Goal: Transaction & Acquisition: Purchase product/service

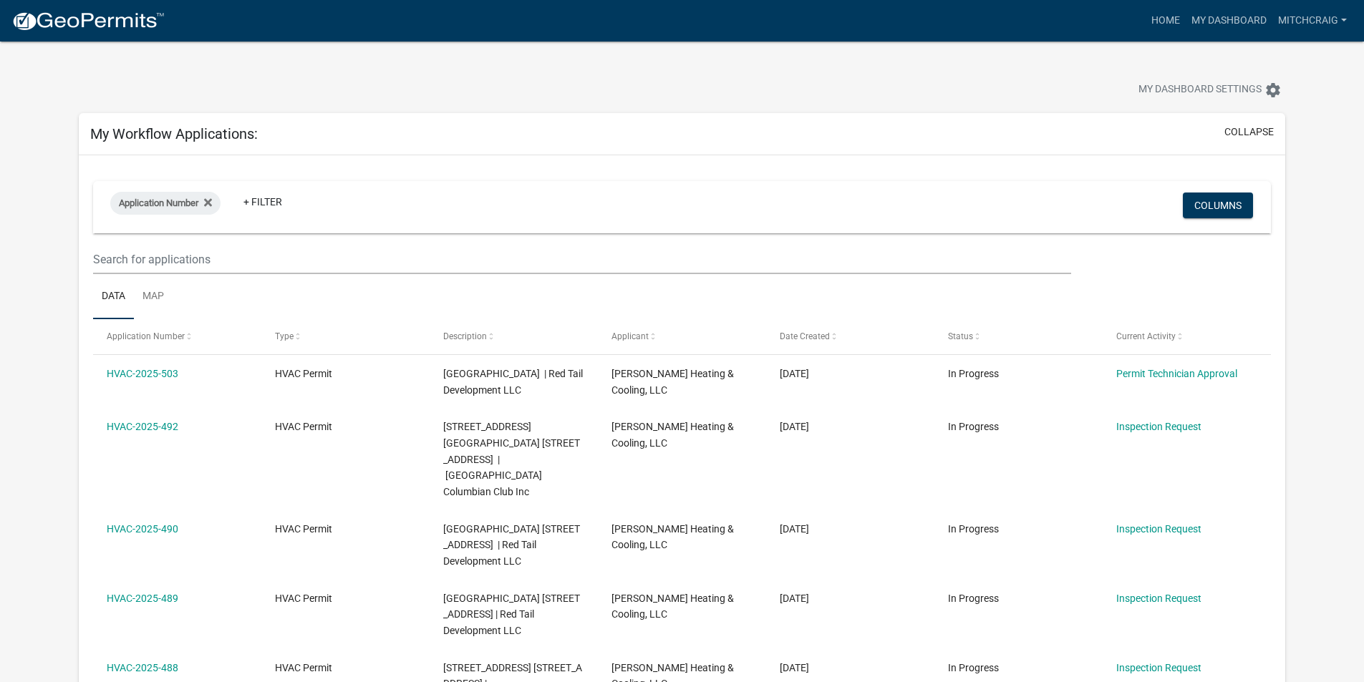
select select "2: 50"
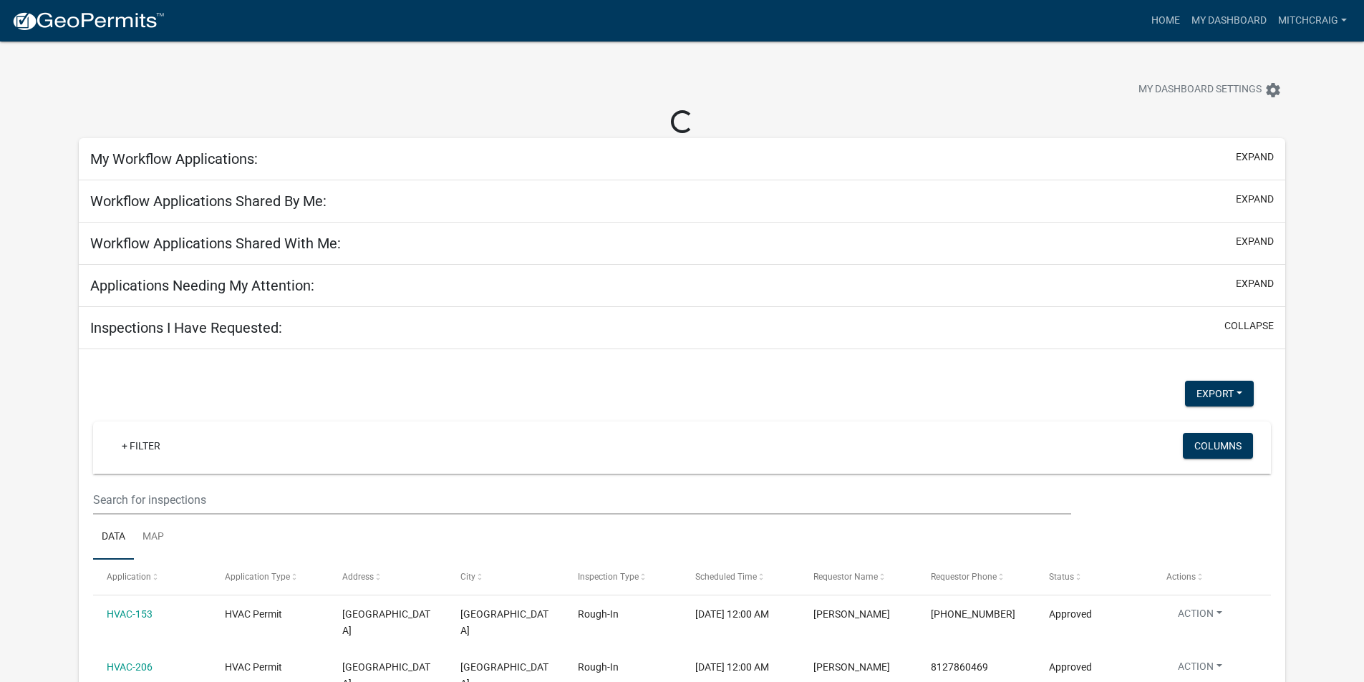
select select "2: 50"
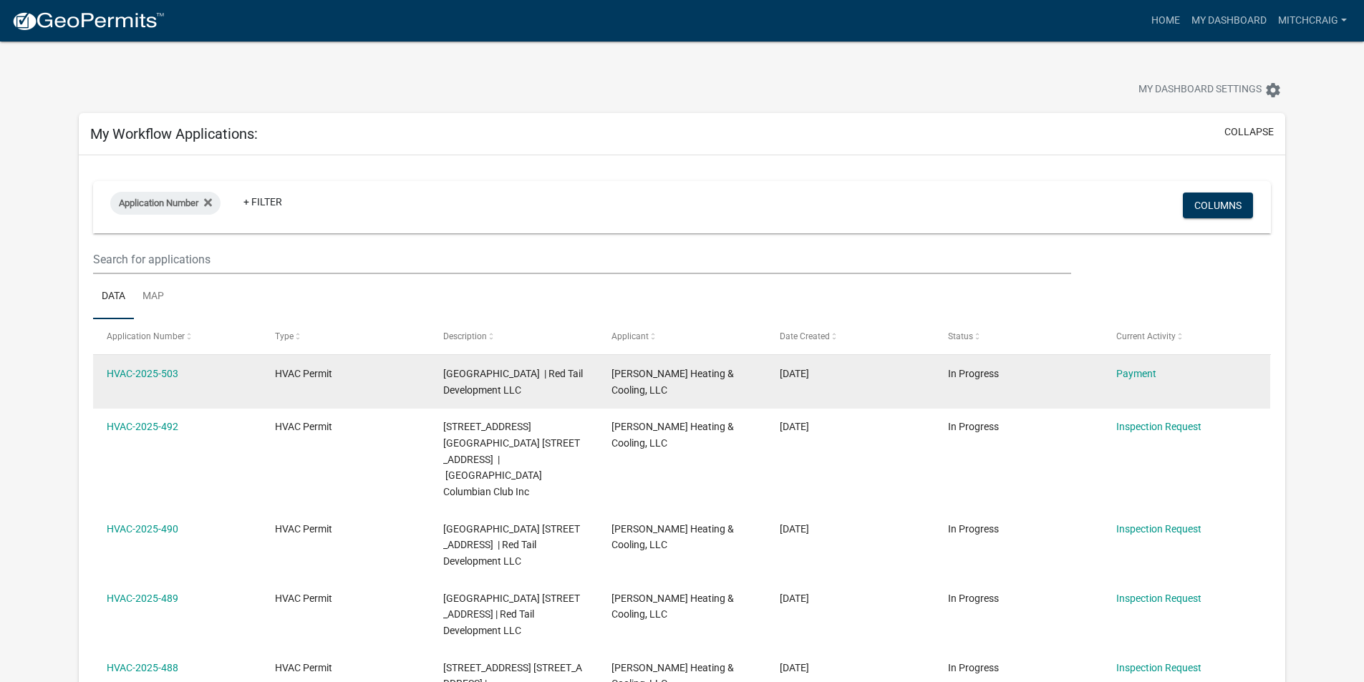
click at [1135, 390] on datatable-body-cell "Payment" at bounding box center [1186, 381] width 168 height 53
click at [1135, 377] on link "Payment" at bounding box center [1136, 373] width 40 height 11
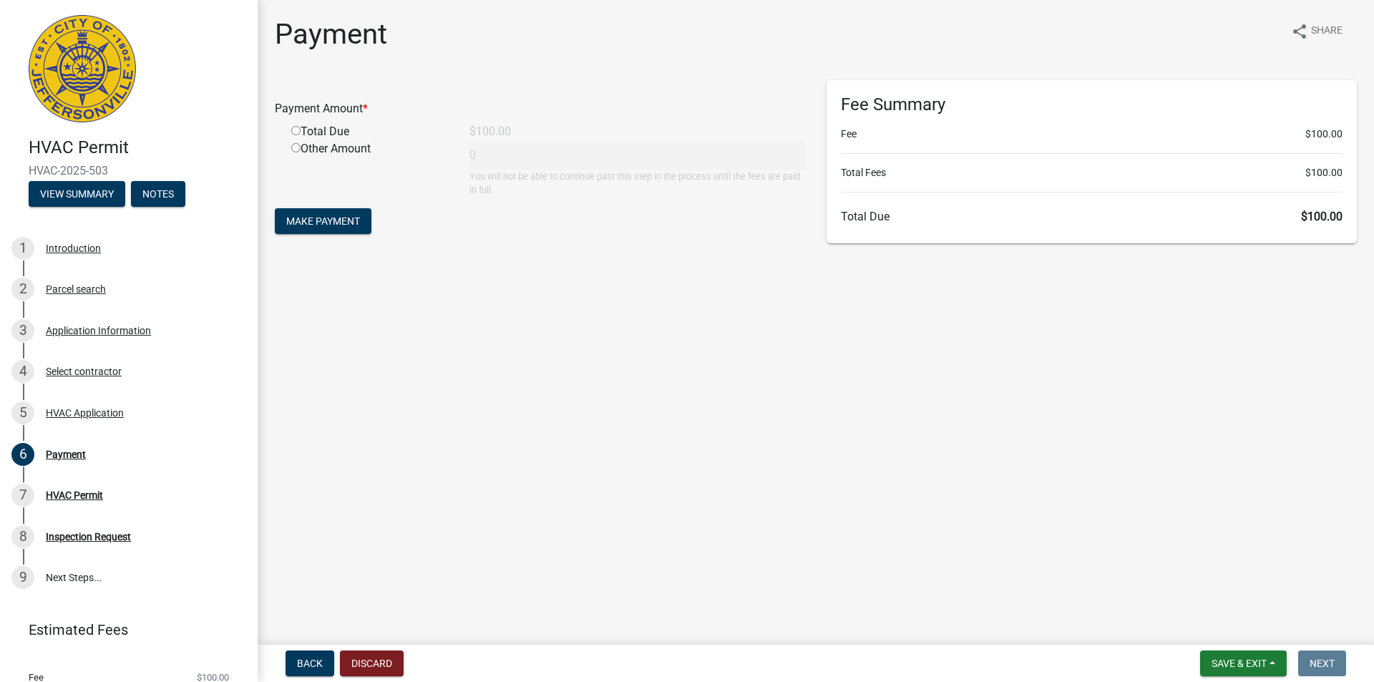
click at [315, 131] on div "Total Due" at bounding box center [370, 131] width 178 height 17
click at [290, 131] on div "Total Due" at bounding box center [370, 131] width 178 height 17
click at [295, 131] on input "radio" at bounding box center [295, 130] width 9 height 9
radio input "true"
type input "100"
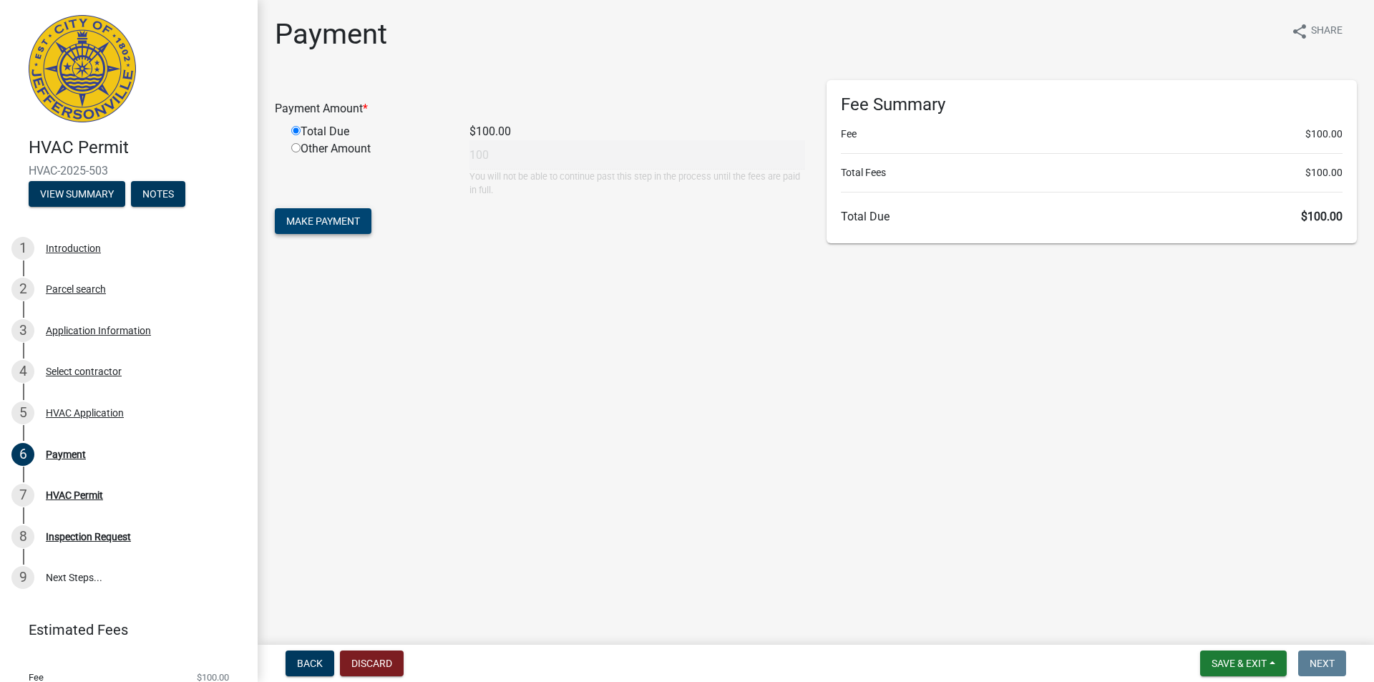
click at [322, 225] on span "Make Payment" at bounding box center [323, 220] width 74 height 11
